Goal: Check status: Check status

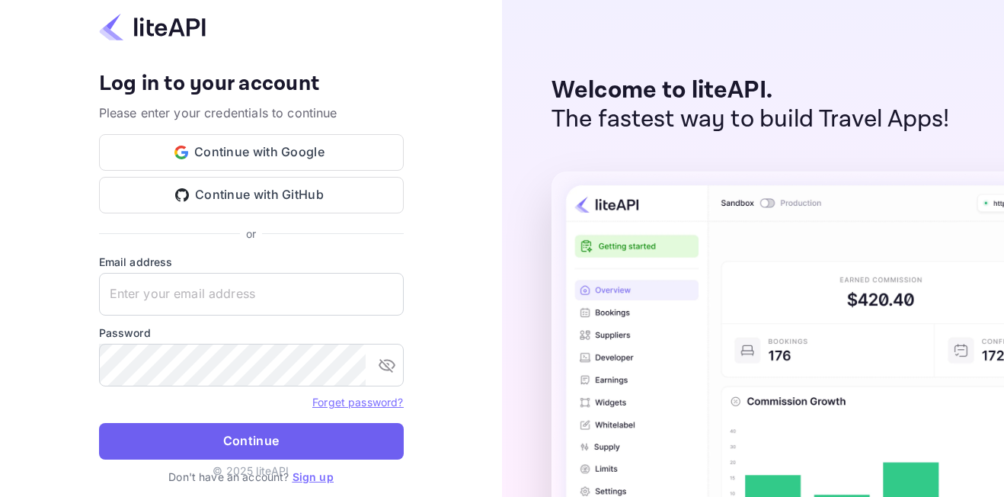
type input "adminpassword_support@yandex-team.ru"
click at [252, 437] on button "Continue" at bounding box center [251, 441] width 305 height 37
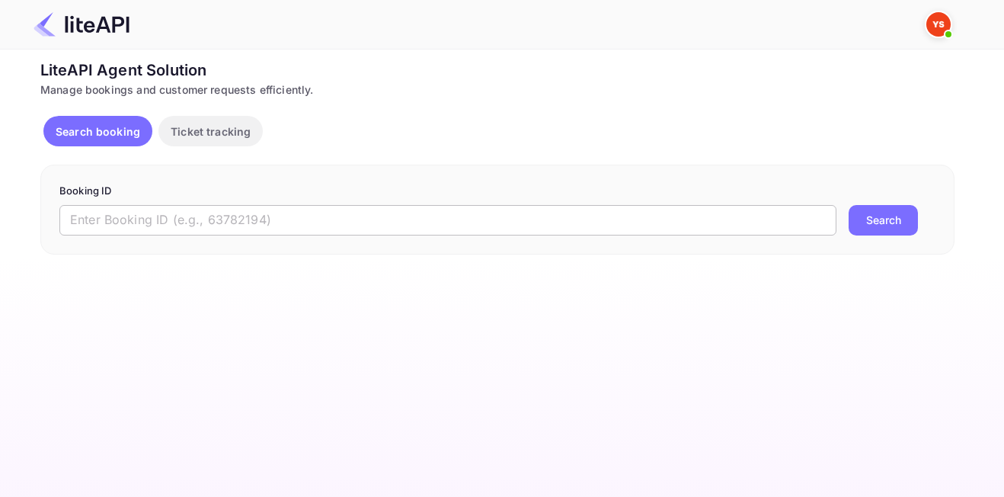
click at [376, 225] on input "text" at bounding box center [447, 220] width 777 height 30
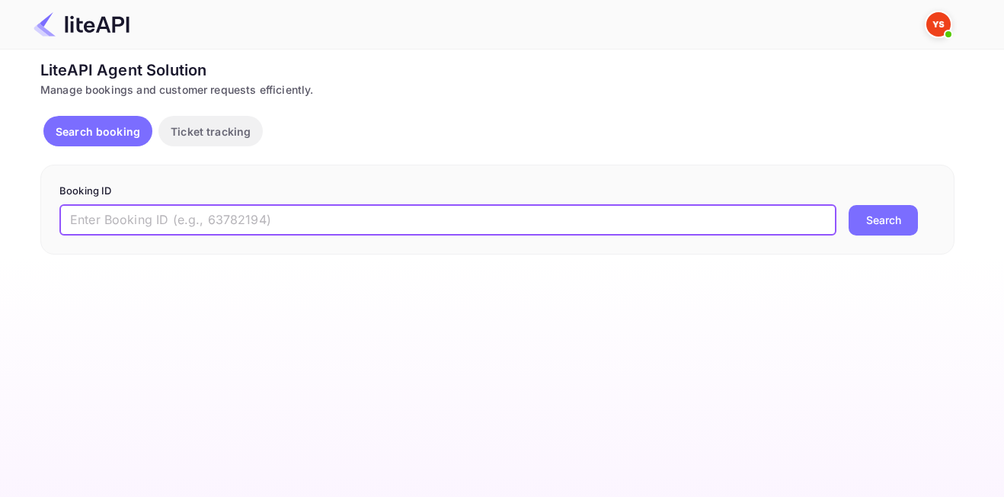
paste input "8932385"
type input "8932385"
click at [888, 222] on button "Search" at bounding box center [883, 220] width 69 height 30
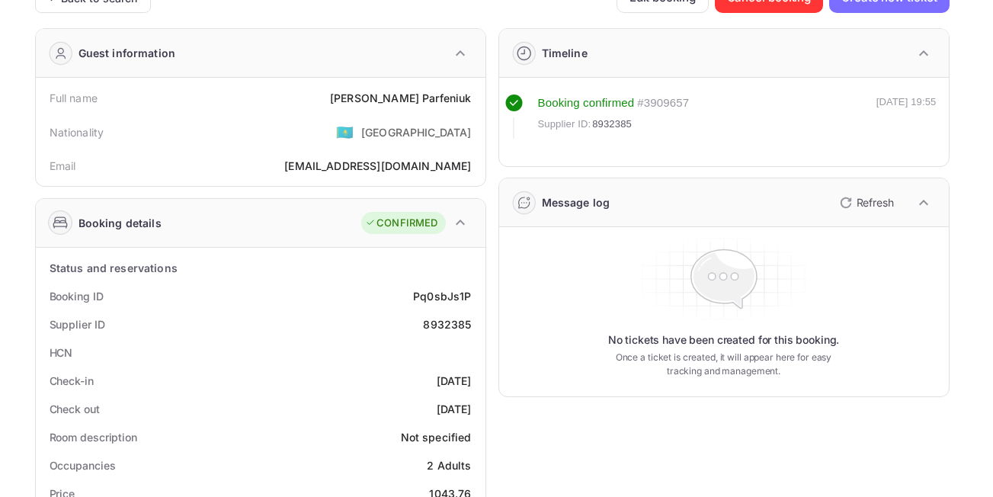
scroll to position [533, 0]
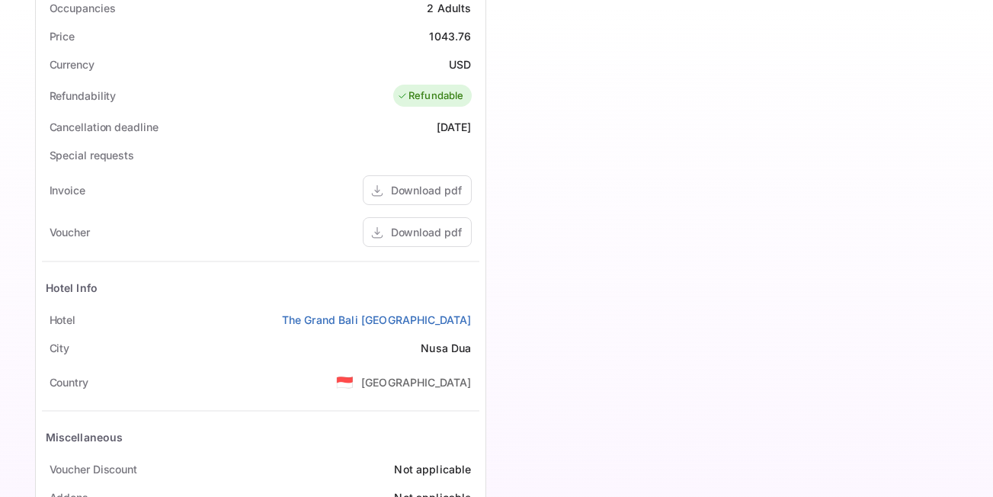
click at [349, 251] on div "Voucher Download pdf" at bounding box center [260, 232] width 437 height 42
click at [424, 230] on div "Download pdf" at bounding box center [426, 232] width 71 height 16
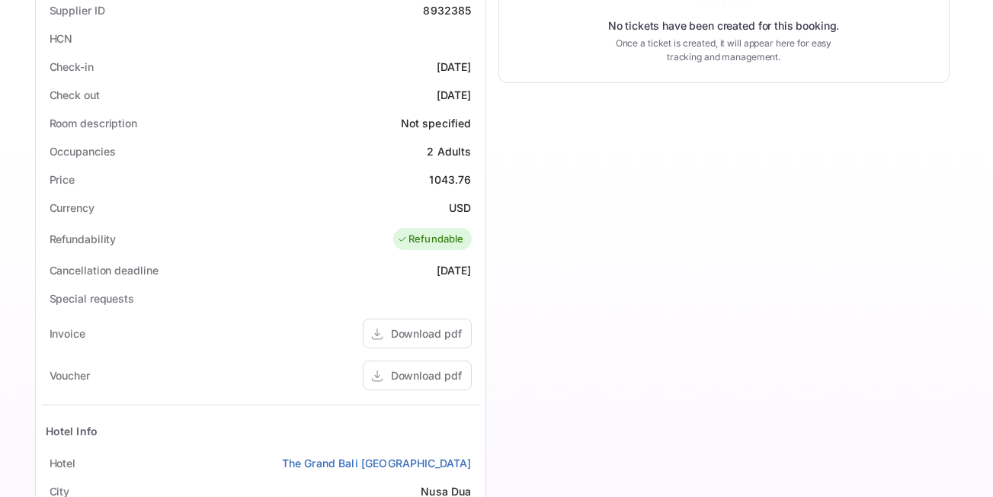
scroll to position [231, 0]
